Goal: Obtain resource: Obtain resource

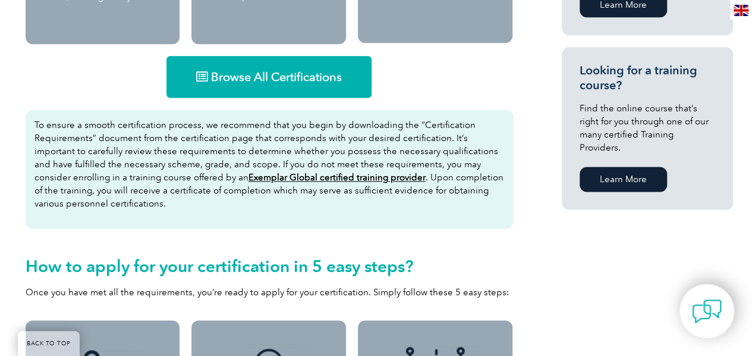
scroll to position [707, 0]
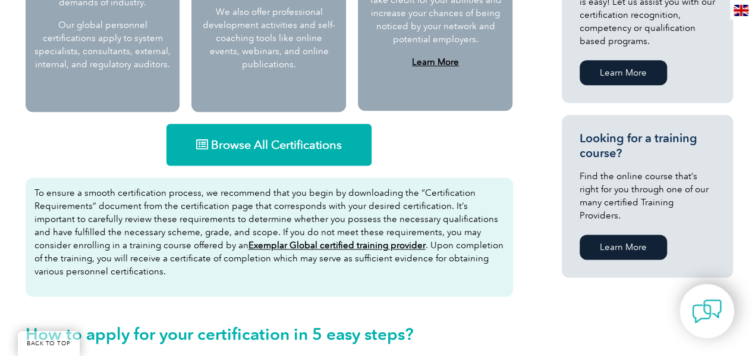
click at [224, 154] on link "Browse All Certifications" at bounding box center [269, 145] width 205 height 42
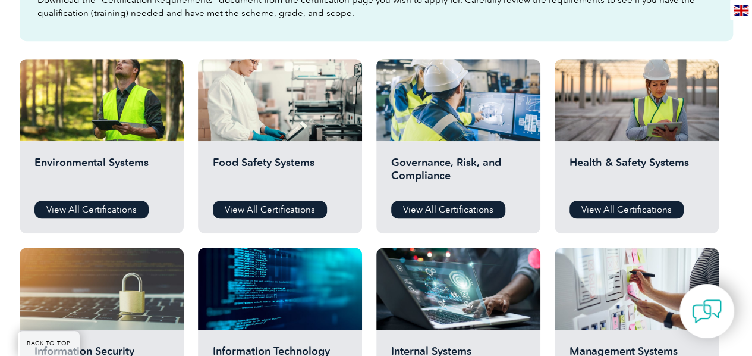
scroll to position [391, 0]
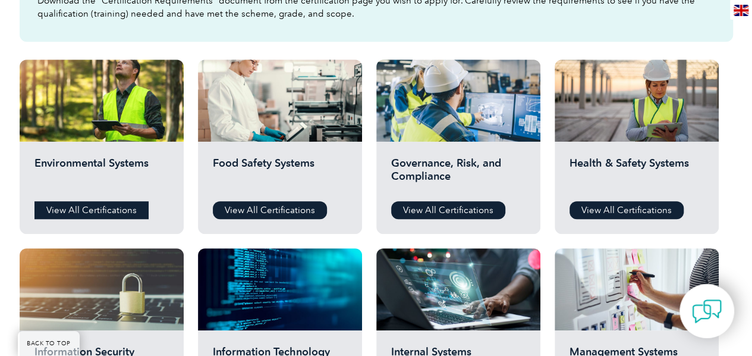
click at [95, 202] on link "View All Certifications" at bounding box center [91, 210] width 114 height 18
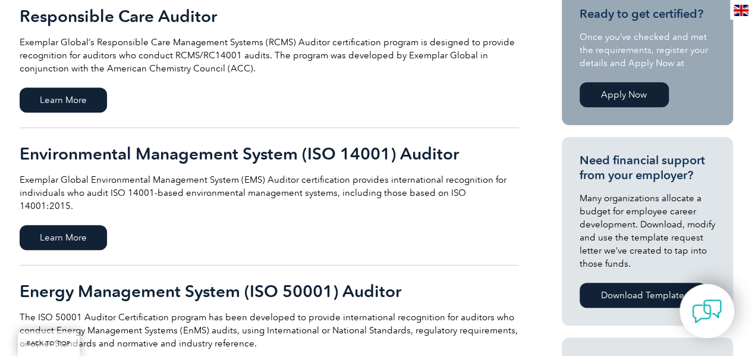
scroll to position [315, 0]
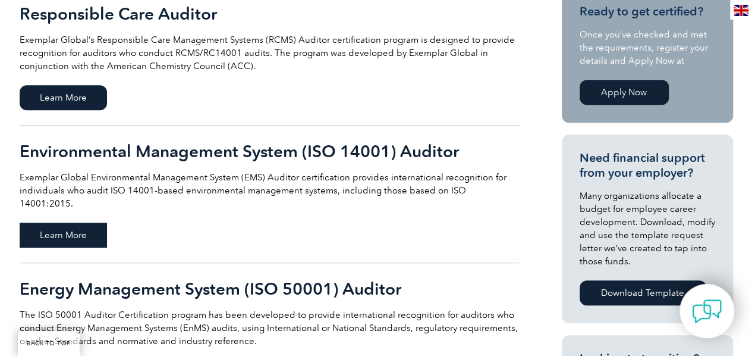
click at [79, 222] on span "Learn More" at bounding box center [63, 234] width 87 height 25
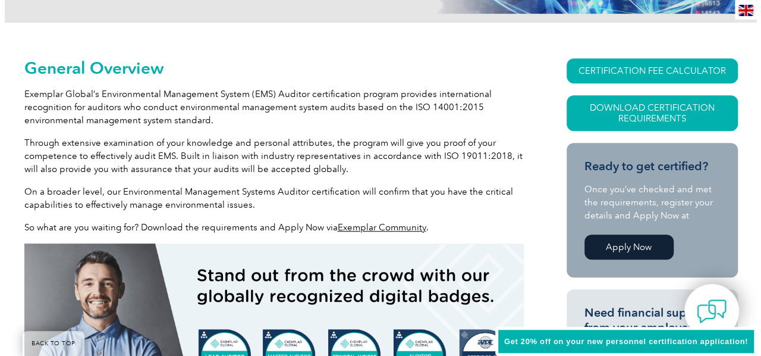
scroll to position [271, 0]
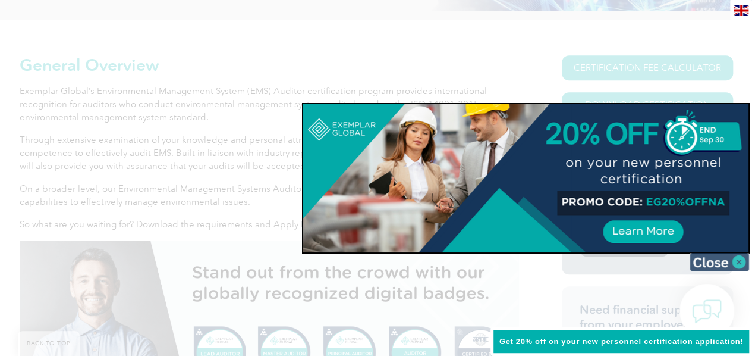
click at [724, 259] on img at bounding box center [719, 262] width 59 height 18
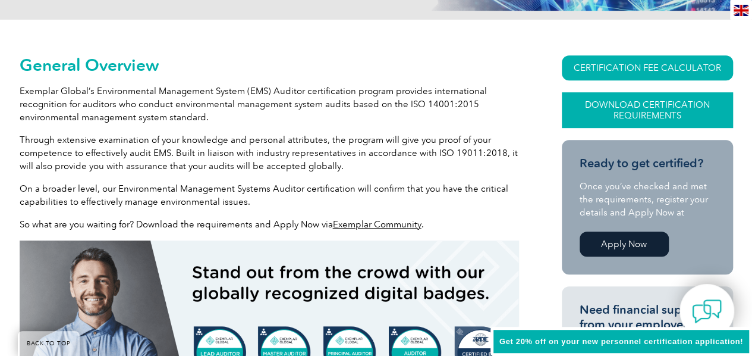
click at [650, 108] on link "Download Certification Requirements" at bounding box center [647, 110] width 171 height 36
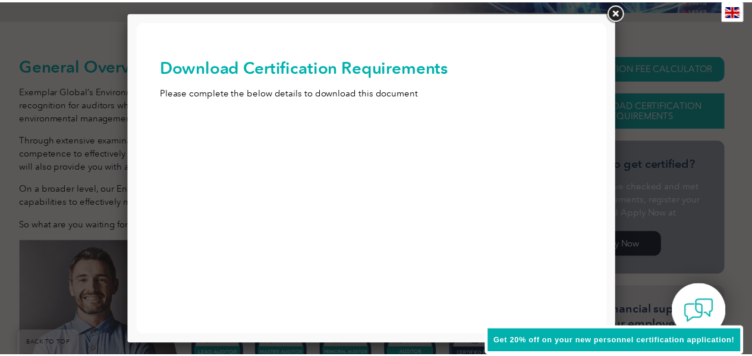
scroll to position [0, 0]
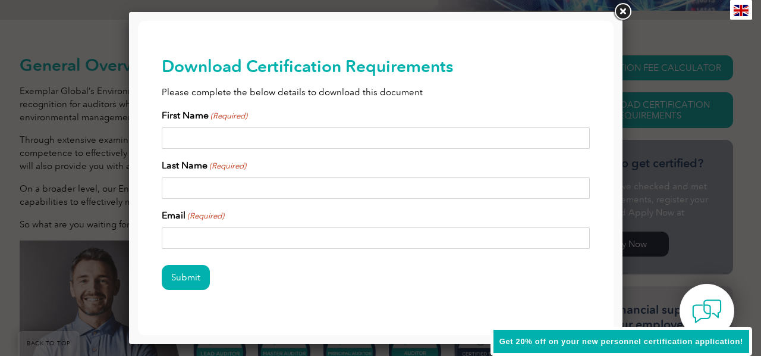
click at [623, 13] on link at bounding box center [622, 11] width 21 height 21
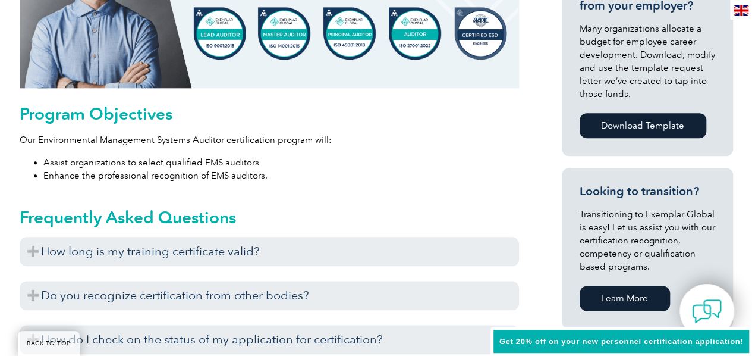
scroll to position [718, 0]
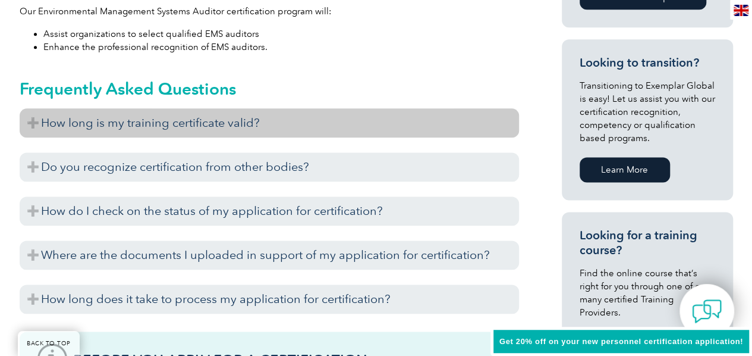
click at [238, 114] on h3 "How long is my training certificate valid?" at bounding box center [270, 122] width 500 height 29
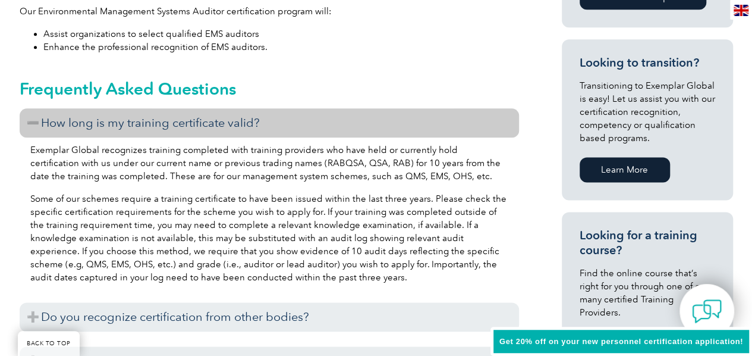
click at [237, 116] on h3 "How long is my training certificate valid?" at bounding box center [270, 122] width 500 height 29
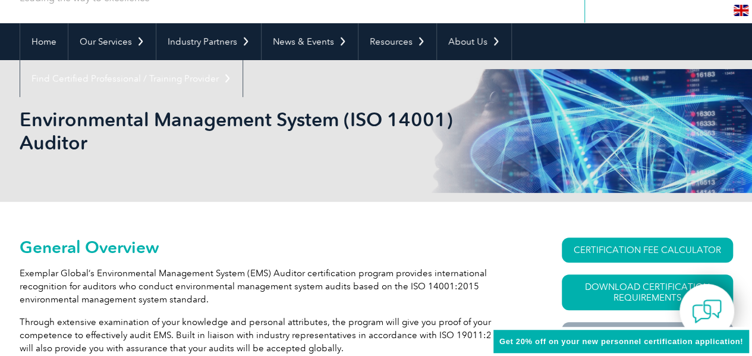
scroll to position [87, 0]
